Goal: Communication & Community: Answer question/provide support

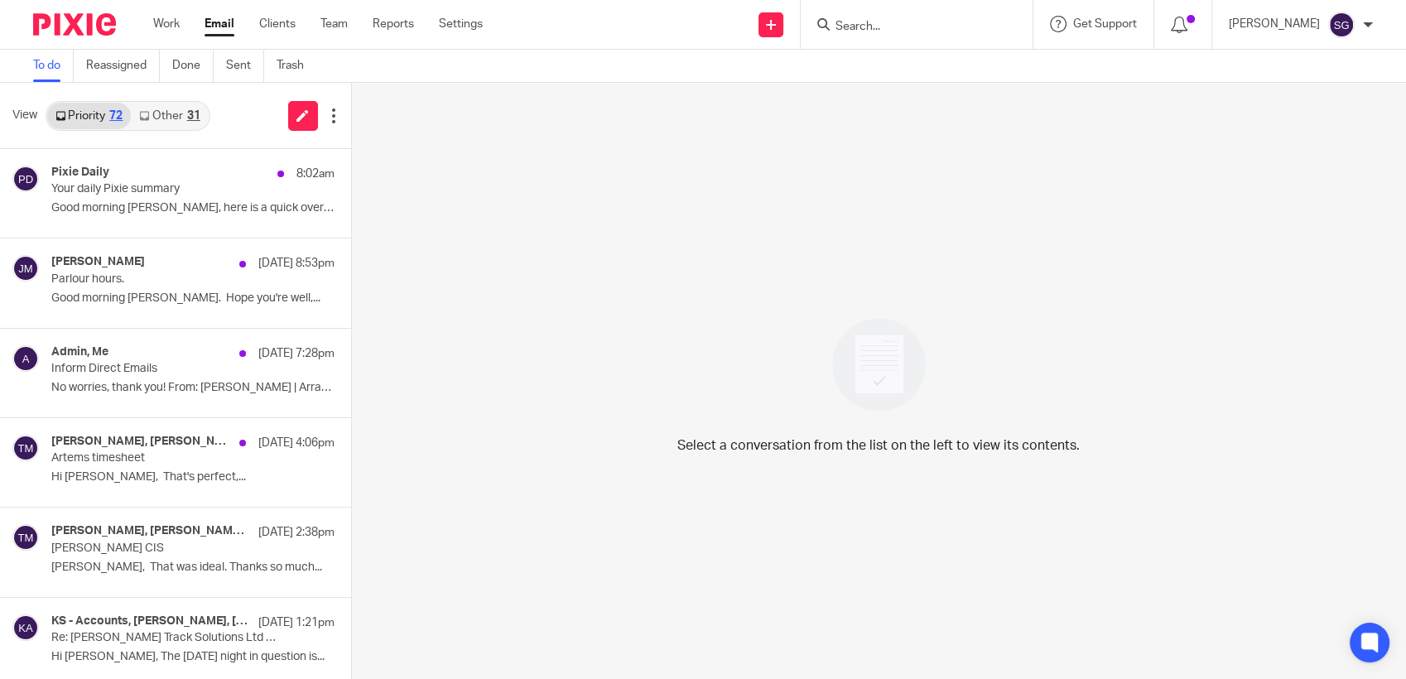
drag, startPoint x: 0, startPoint y: 0, endPoint x: 645, endPoint y: 127, distance: 657.1
click at [645, 127] on div "Select a conversation from the list on the left to view its contents." at bounding box center [879, 381] width 1055 height 596
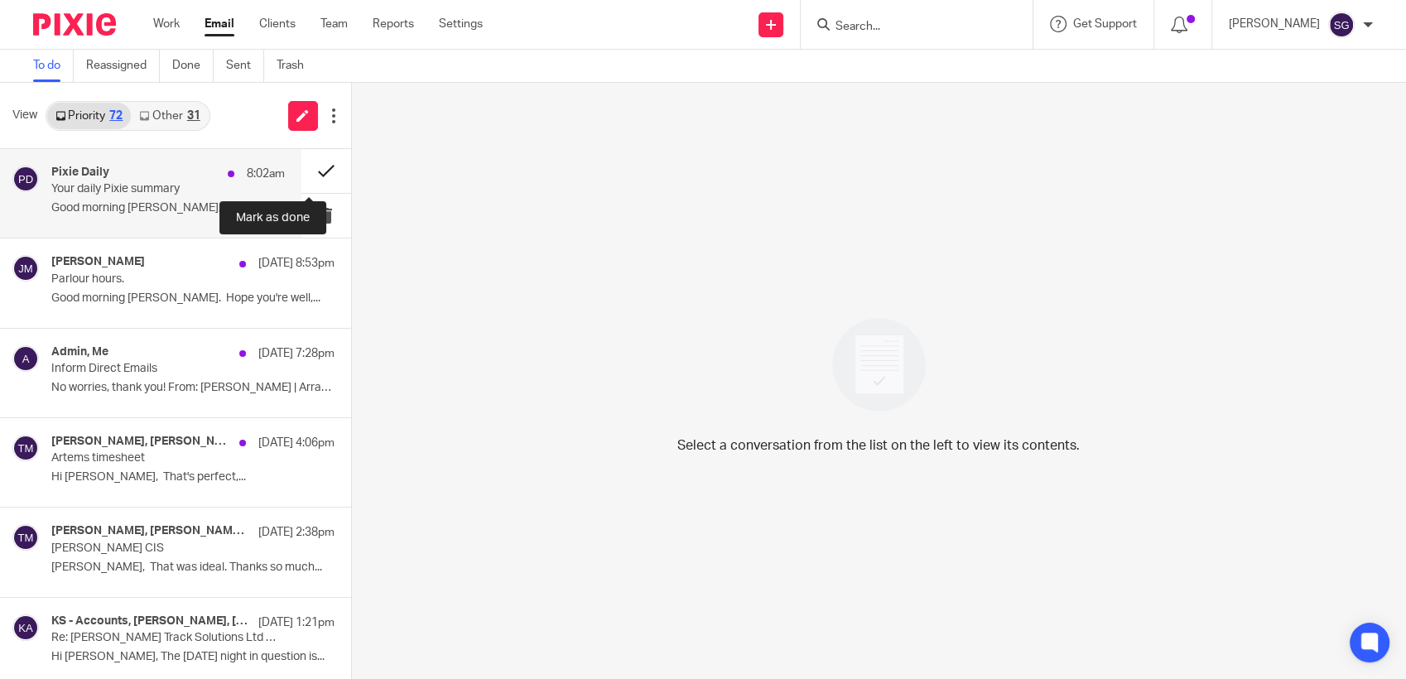
click at [314, 164] on button at bounding box center [326, 171] width 50 height 44
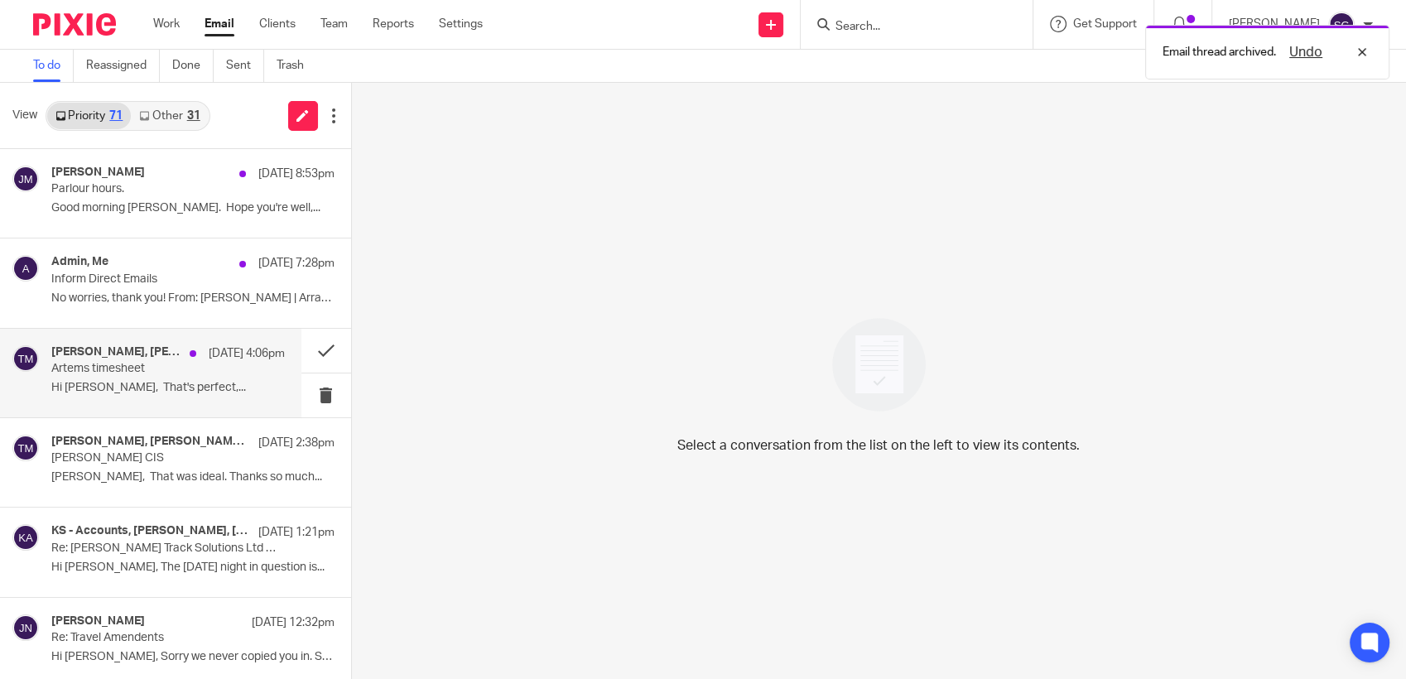
click at [94, 377] on div "[PERSON_NAME], [PERSON_NAME], Me [DATE] 4:06pm Artems timesheet Hi [PERSON_NAME…" at bounding box center [167, 372] width 233 height 55
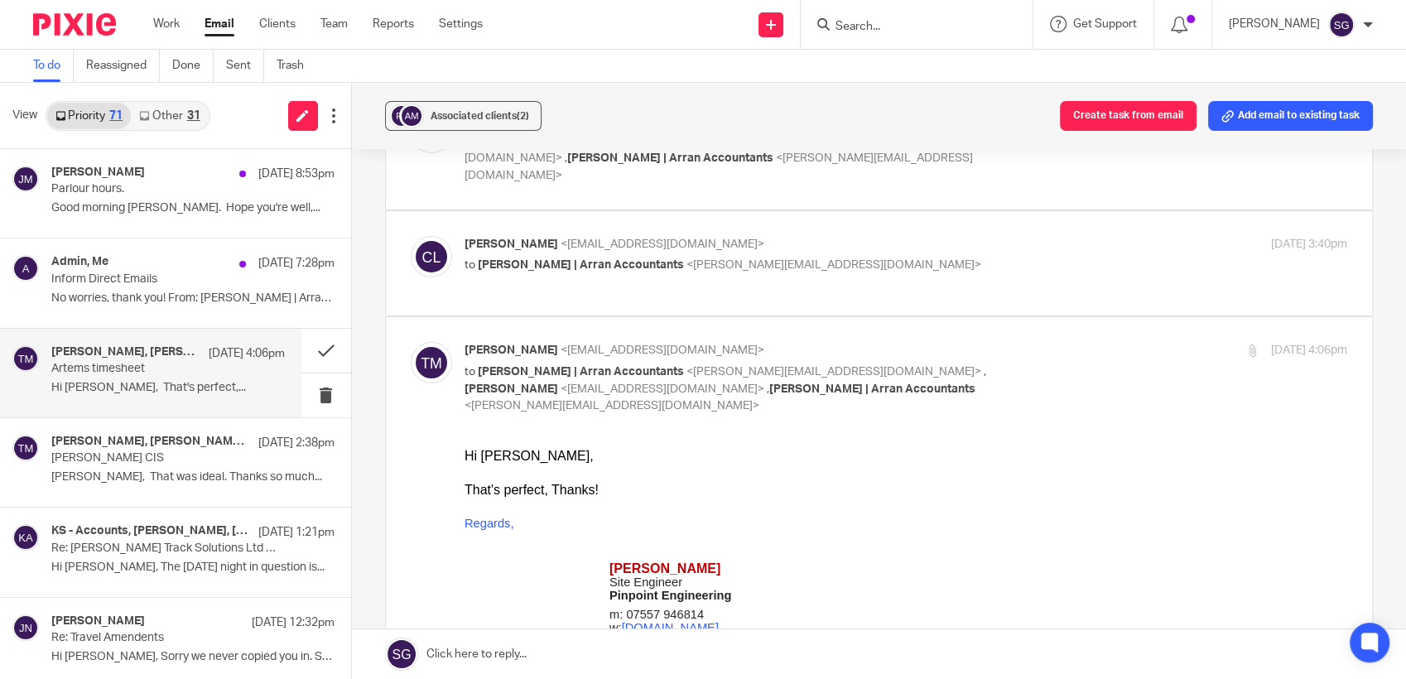
scroll to position [368, 0]
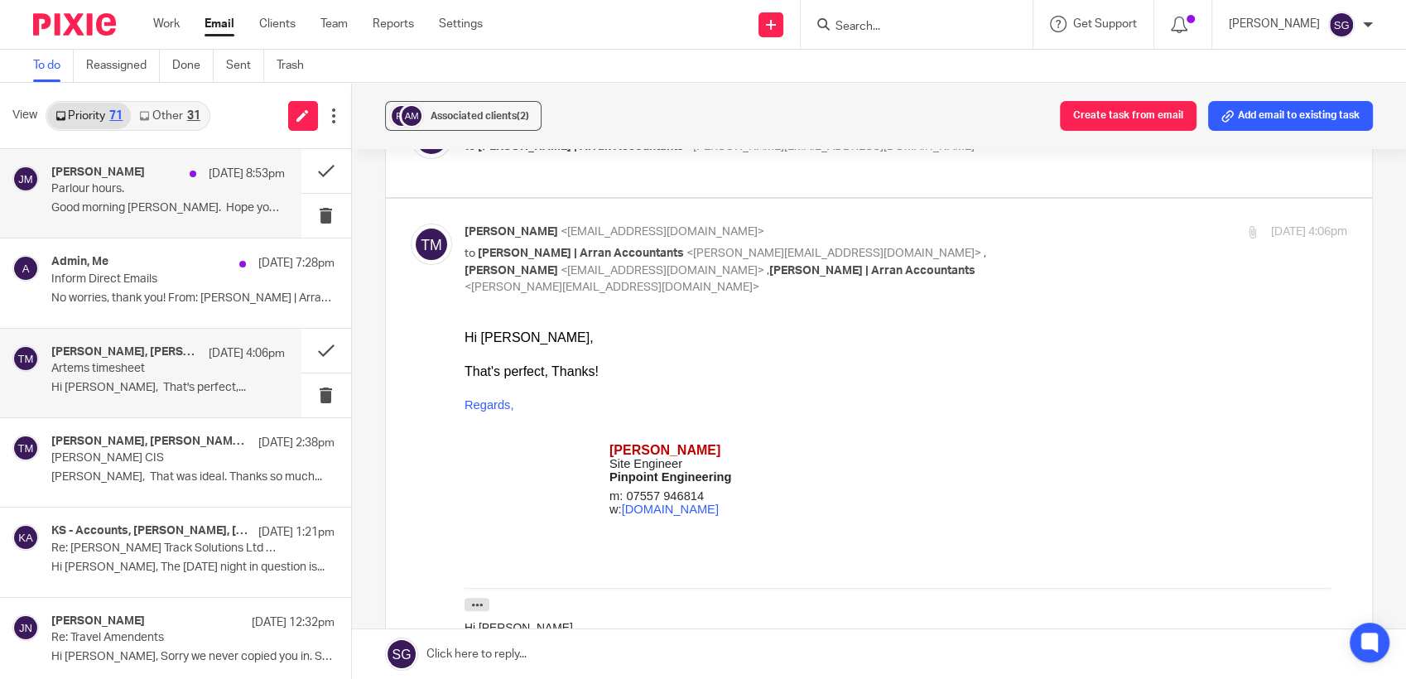
click at [183, 178] on div "[DATE] 8:53pm" at bounding box center [232, 174] width 103 height 17
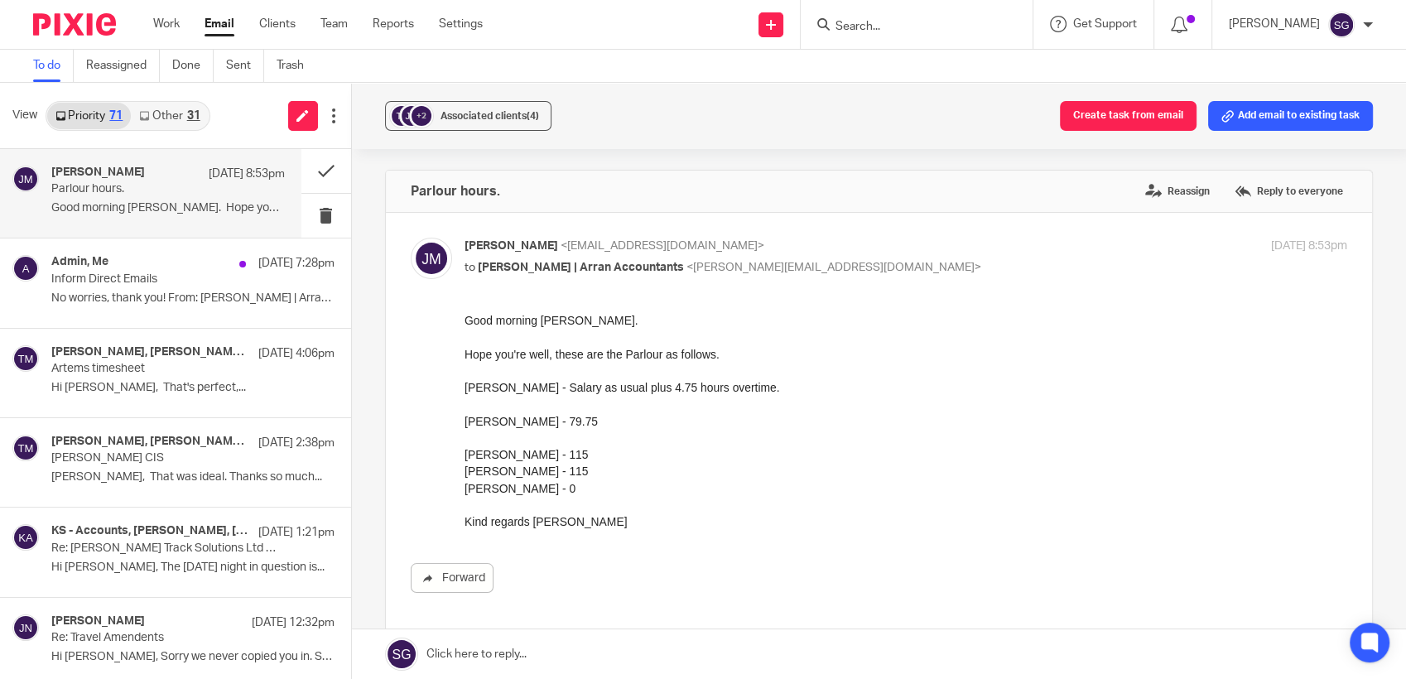
scroll to position [0, 0]
click at [603, 650] on link at bounding box center [879, 654] width 1055 height 50
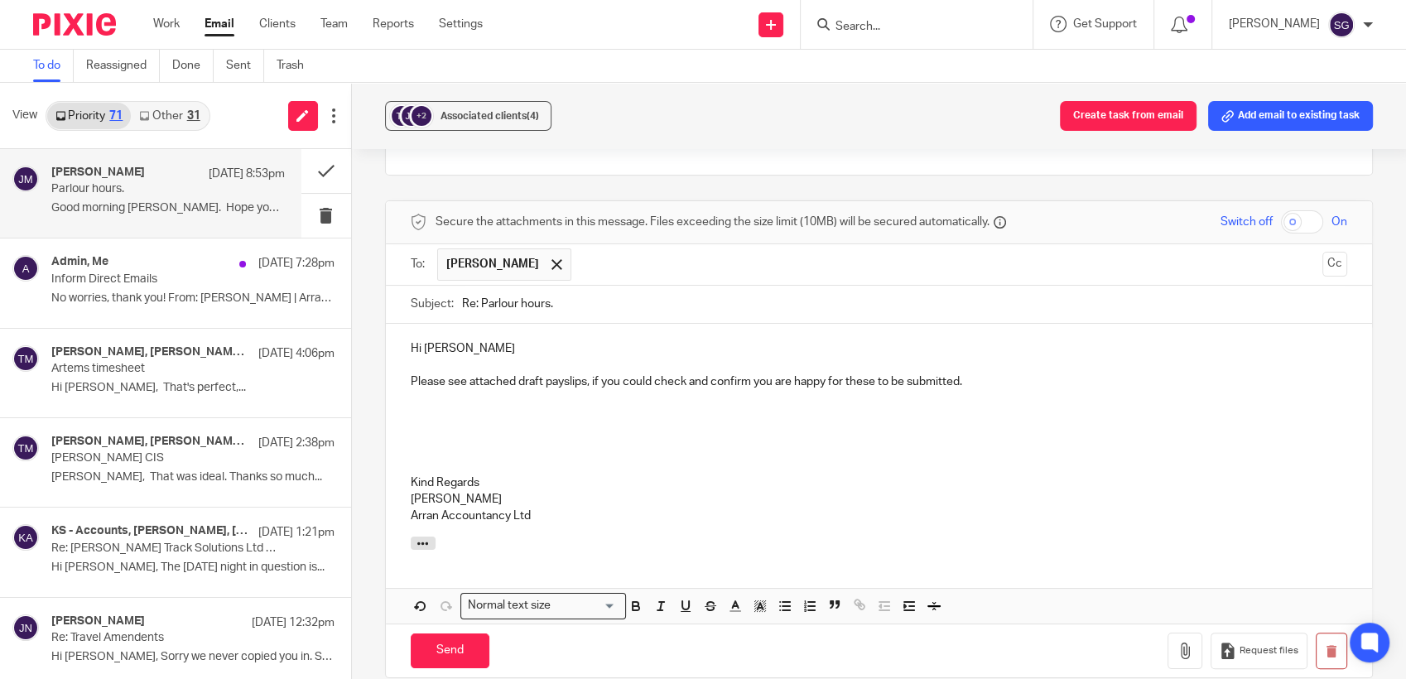
click at [584, 492] on p "[PERSON_NAME]" at bounding box center [879, 499] width 937 height 17
click at [598, 474] on p "Kind Regards" at bounding box center [879, 482] width 937 height 17
click at [584, 494] on p "[PERSON_NAME]" at bounding box center [879, 499] width 937 height 17
click at [567, 493] on p "[PERSON_NAME]" at bounding box center [879, 499] width 937 height 17
click at [689, 386] on p "Please see attached draft payslips, if you could check and confirm you are happ…" at bounding box center [879, 381] width 937 height 17
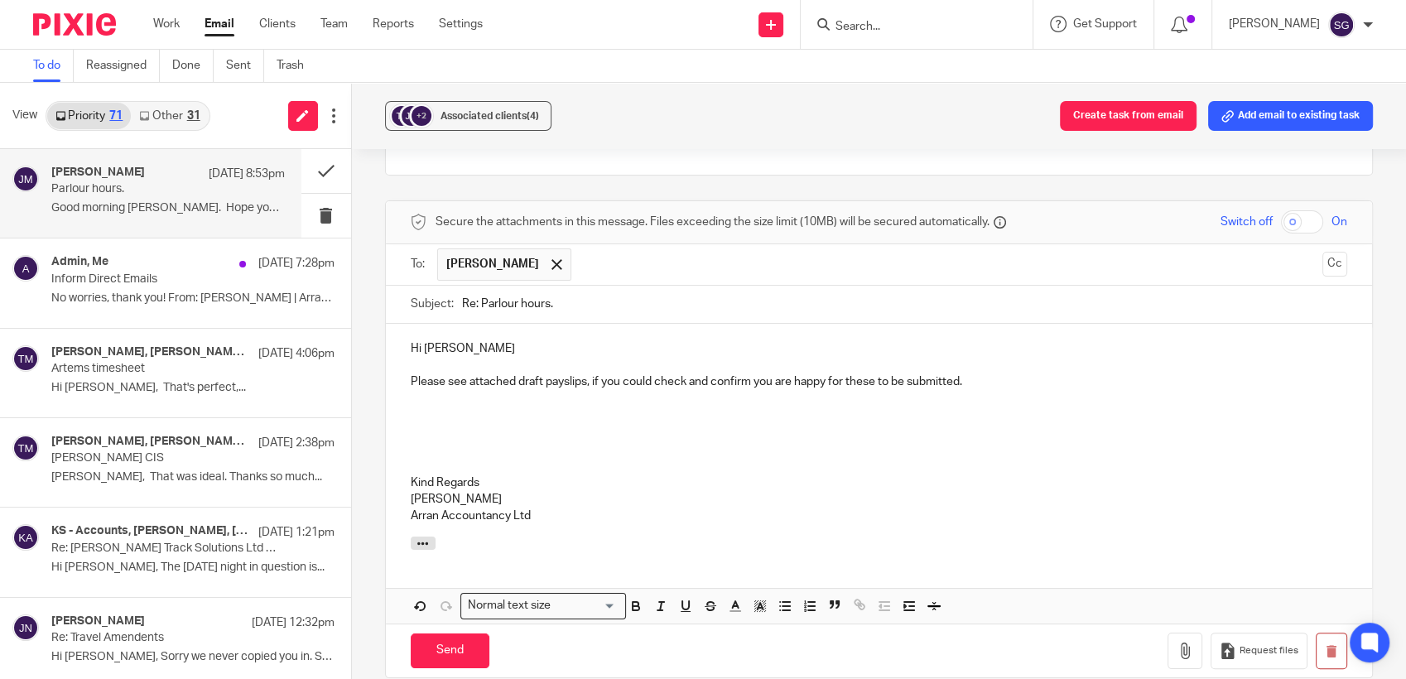
click at [638, 489] on p "Kind Regards" at bounding box center [879, 482] width 937 height 17
click at [521, 491] on p "[PERSON_NAME]" at bounding box center [879, 499] width 937 height 17
click at [533, 515] on p "Arran Accountancy Ltd" at bounding box center [879, 515] width 937 height 17
click at [462, 650] on input "Send" at bounding box center [450, 651] width 79 height 36
